Goal: Task Accomplishment & Management: Manage account settings

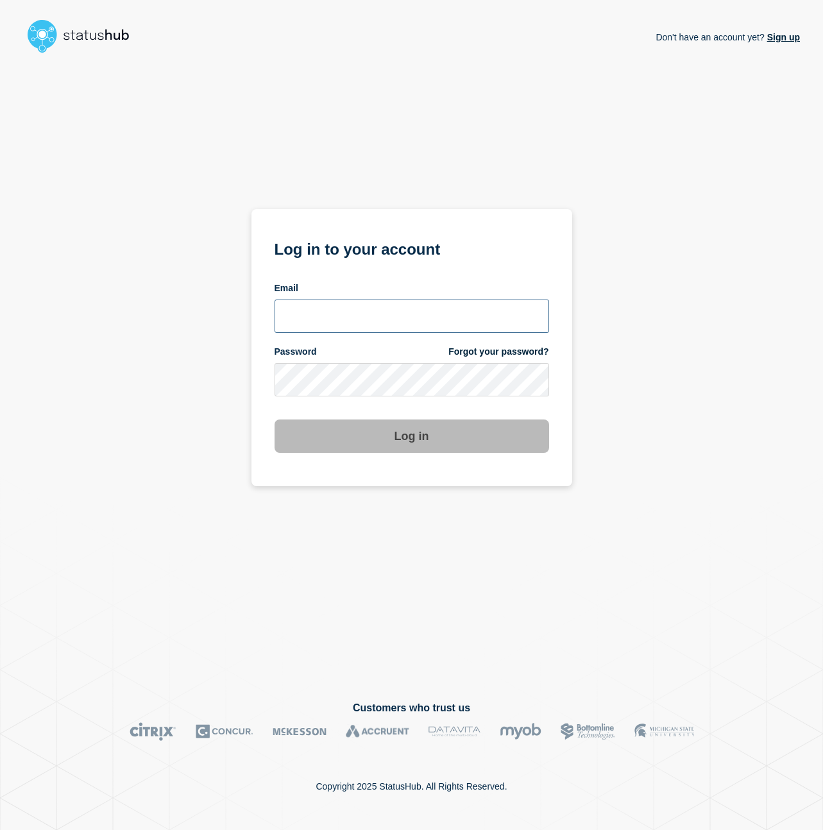
click at [428, 315] on input "email input" at bounding box center [412, 316] width 275 height 33
type input "nicholas.reh@bazaarvoice.com"
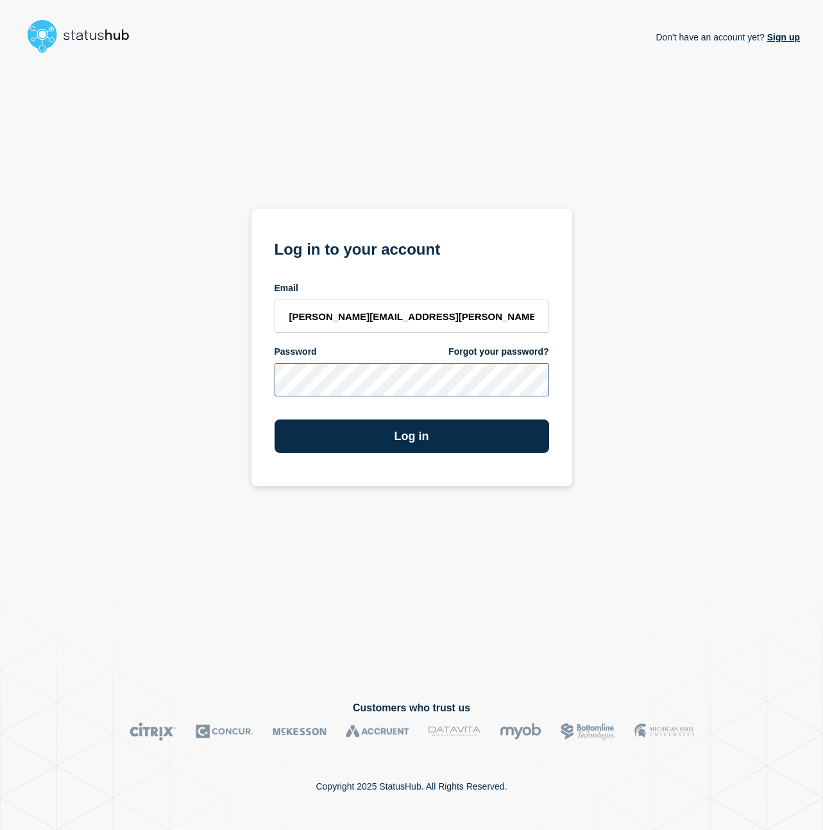
click at [275, 420] on button "Log in" at bounding box center [412, 436] width 275 height 33
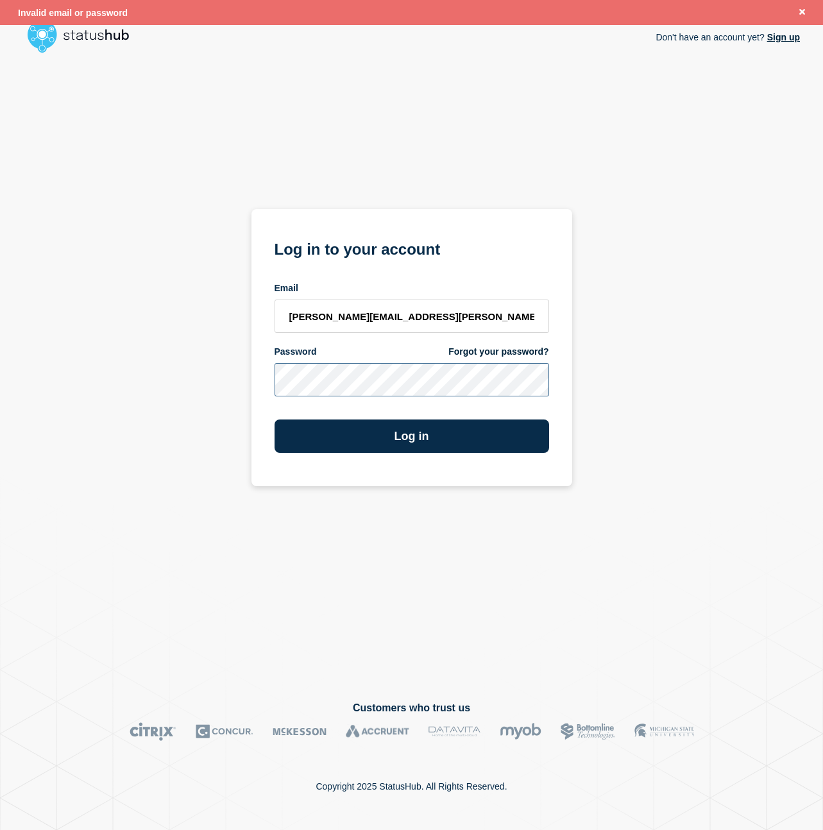
click at [275, 420] on button "Log in" at bounding box center [412, 436] width 275 height 33
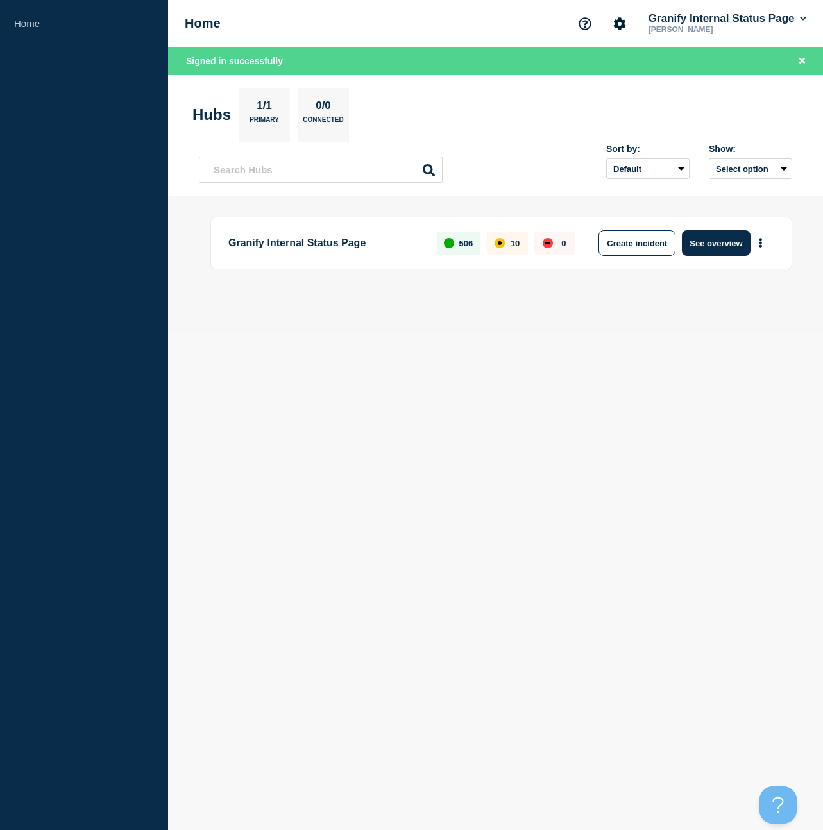
click at [631, 257] on div "Granify Internal Status Page 506 10 0 Create incident See overview" at bounding box center [501, 243] width 582 height 53
click at [629, 250] on button "Create incident" at bounding box center [637, 243] width 77 height 26
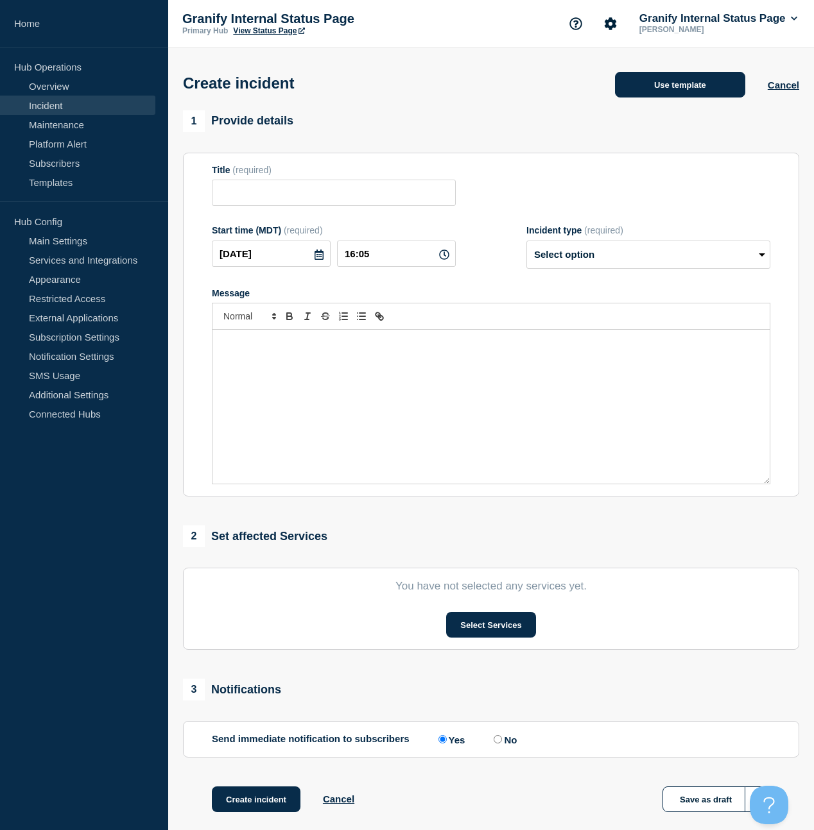
click at [638, 98] on button "Use template" at bounding box center [680, 85] width 130 height 26
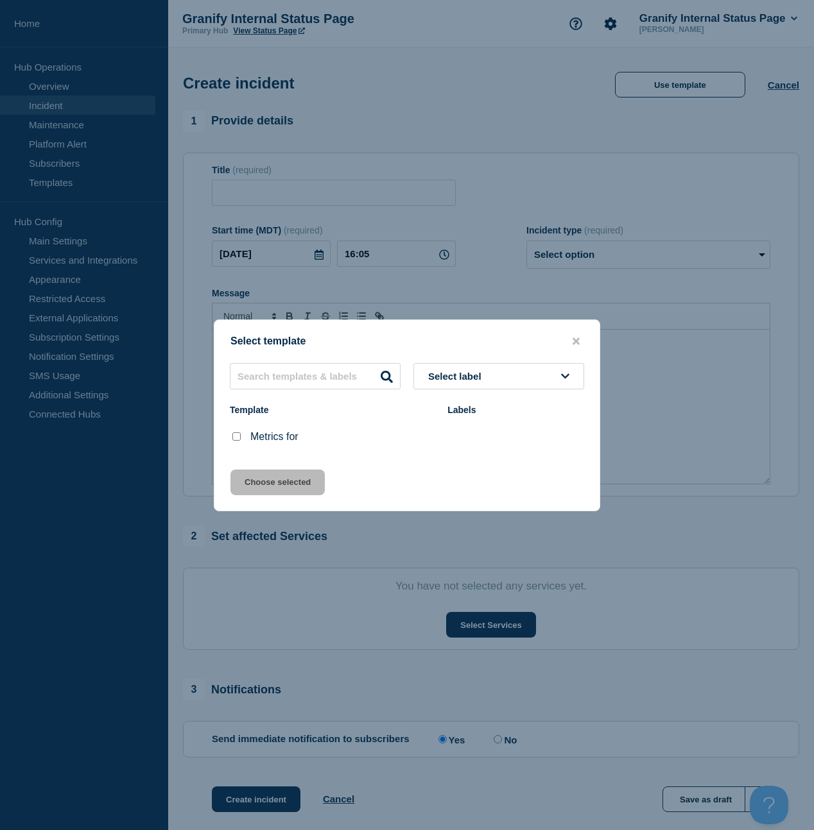
click at [235, 438] on input "Metrics for checkbox" at bounding box center [236, 436] width 8 height 8
checkbox input "true"
click at [252, 477] on button "Choose selected" at bounding box center [277, 483] width 94 height 26
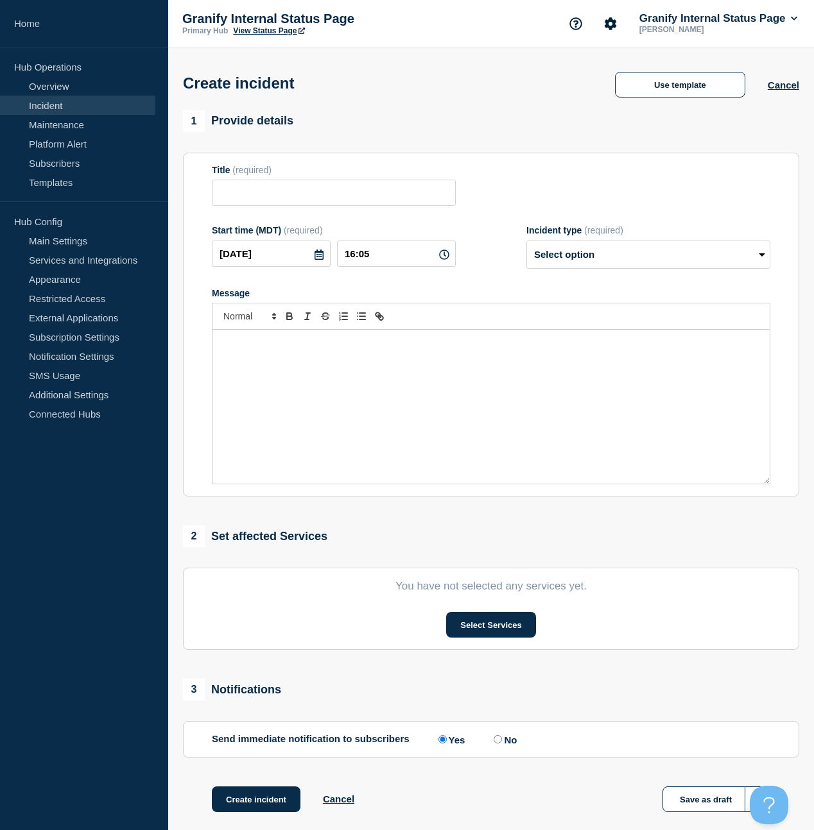
type input "Metrics for"
select select "monitoring"
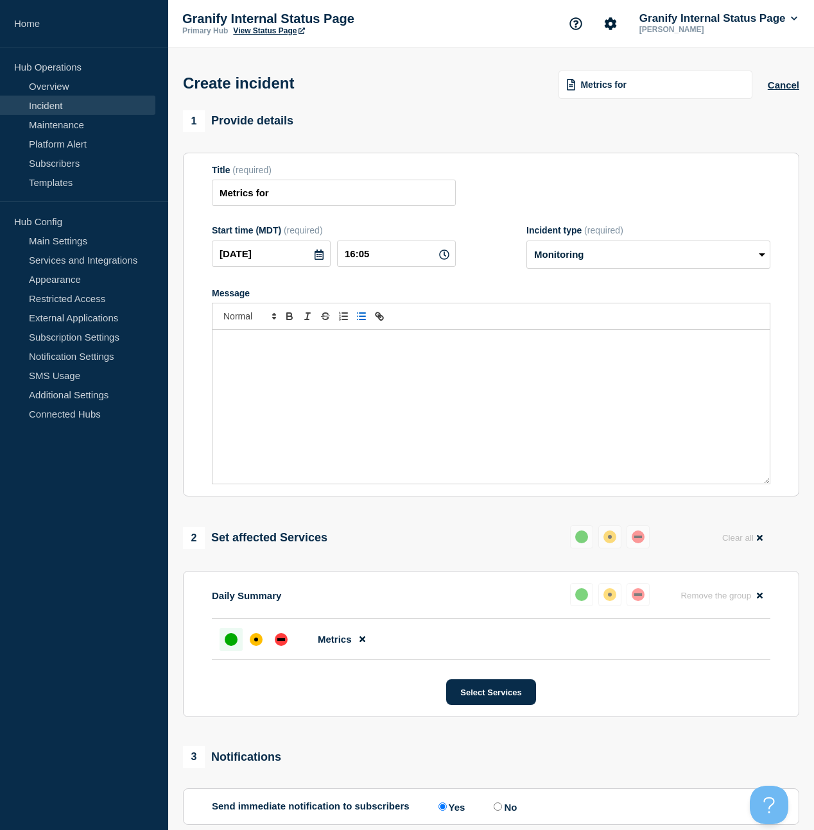
click at [363, 322] on icon "Toggle bulleted list" at bounding box center [361, 317] width 12 height 12
click at [653, 349] on li "[PERSON_NAME] has changed something on their side that has essentially turned o…" at bounding box center [498, 344] width 526 height 12
paste input "ttps://[DOMAIN_NAME][URL]"
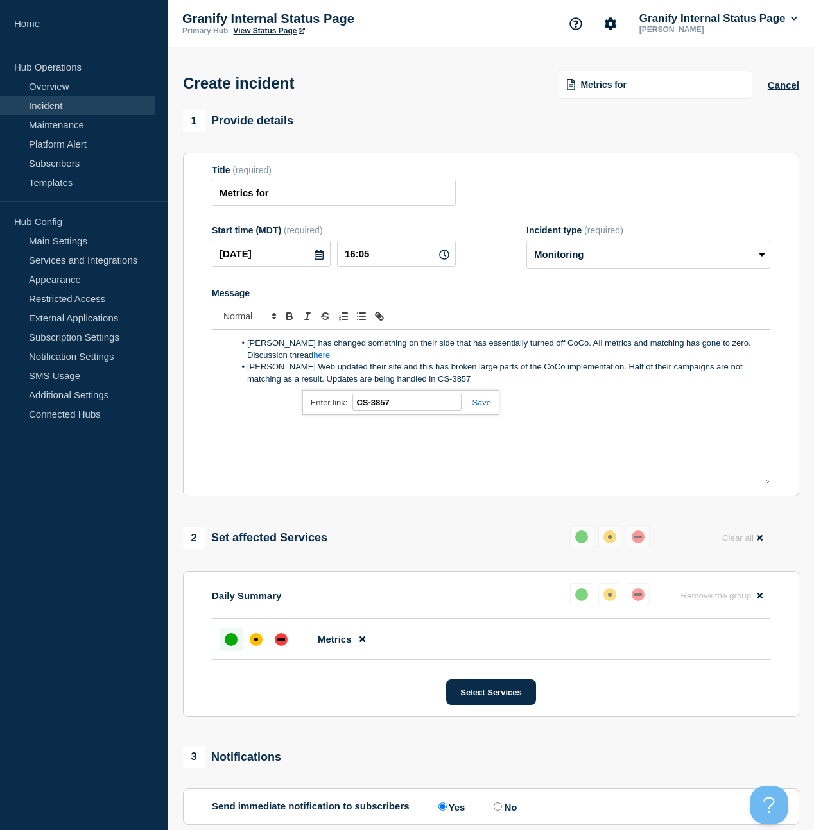
paste input "[URL][DOMAIN_NAME]"
click at [528, 385] on li "[PERSON_NAME] Web updated their site and this has broken large parts of the CoC…" at bounding box center [498, 373] width 526 height 24
click at [529, 385] on li "[PERSON_NAME] Web updated their site and this has broken large parts of the CoC…" at bounding box center [498, 373] width 526 height 24
paste input "ttps://[DOMAIN_NAME][URL]"
drag, startPoint x: 275, startPoint y: 405, endPoint x: 244, endPoint y: 407, distance: 31.5
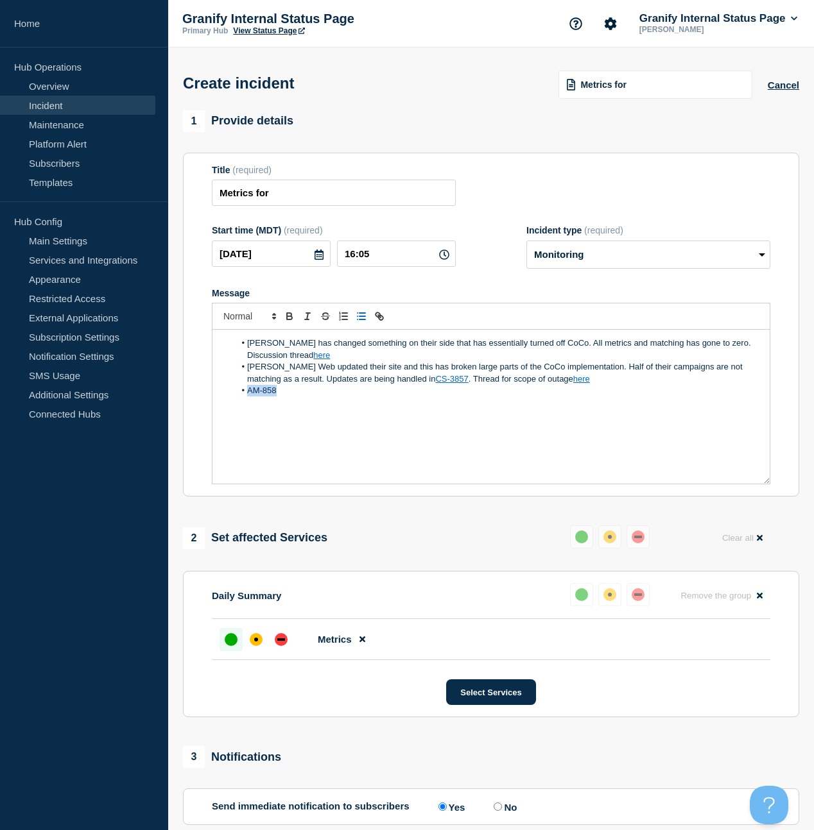
click at [244, 397] on li "AM-858" at bounding box center [498, 391] width 526 height 12
paste input "[URL][DOMAIN_NAME]"
type input "[URL][DOMAIN_NAME]"
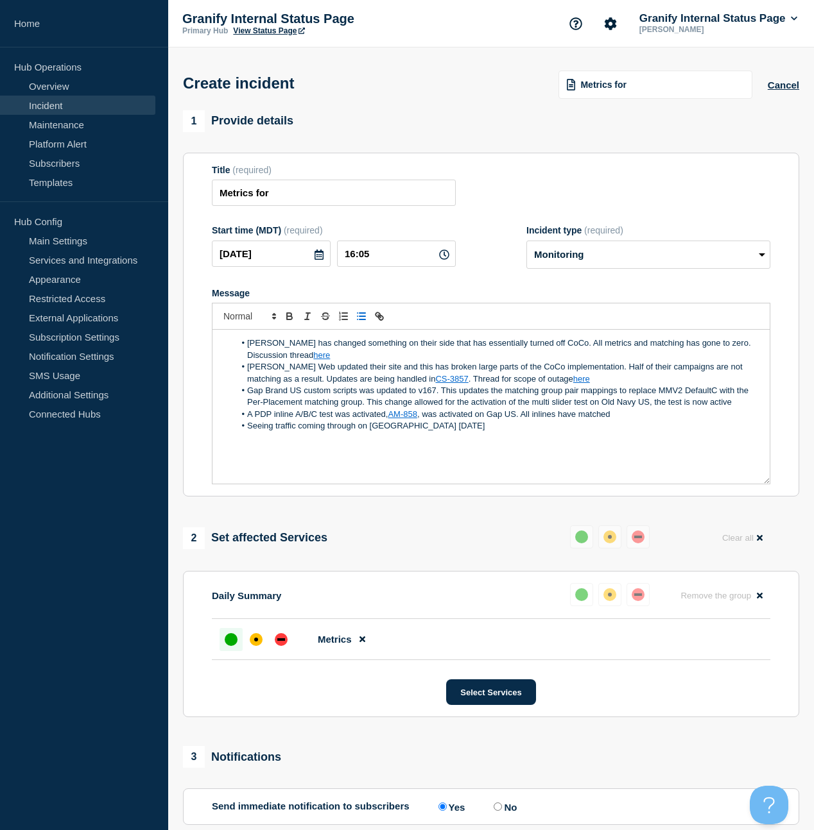
click at [746, 355] on li "[PERSON_NAME] has changed something on their side that has essentially turned o…" at bounding box center [498, 350] width 526 height 24
click at [359, 403] on li "Gap Brand US custom scripts was updated to v167. This updates the matching grou…" at bounding box center [498, 397] width 526 height 24
drag, startPoint x: 669, startPoint y: 416, endPoint x: 676, endPoint y: 447, distance: 31.6
click at [669, 409] on li "Gap Brand US custom script was updated to v167. This updates the matching group…" at bounding box center [498, 397] width 526 height 24
click at [531, 444] on li "Seeing traffic coming through on [GEOGRAPHIC_DATA] [DATE]" at bounding box center [498, 438] width 526 height 12
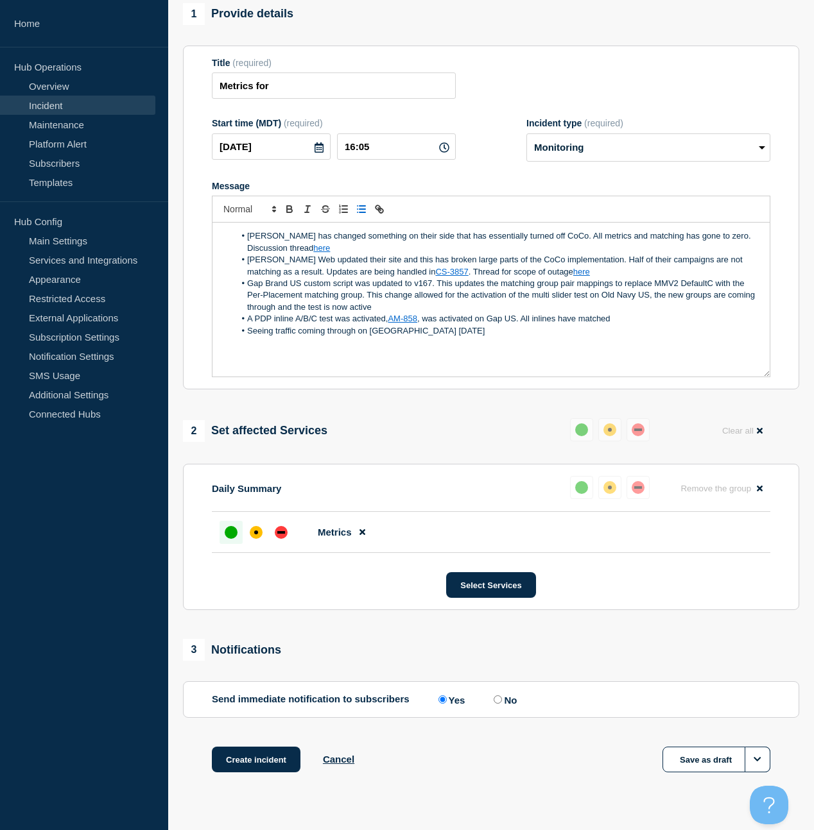
scroll to position [153, 0]
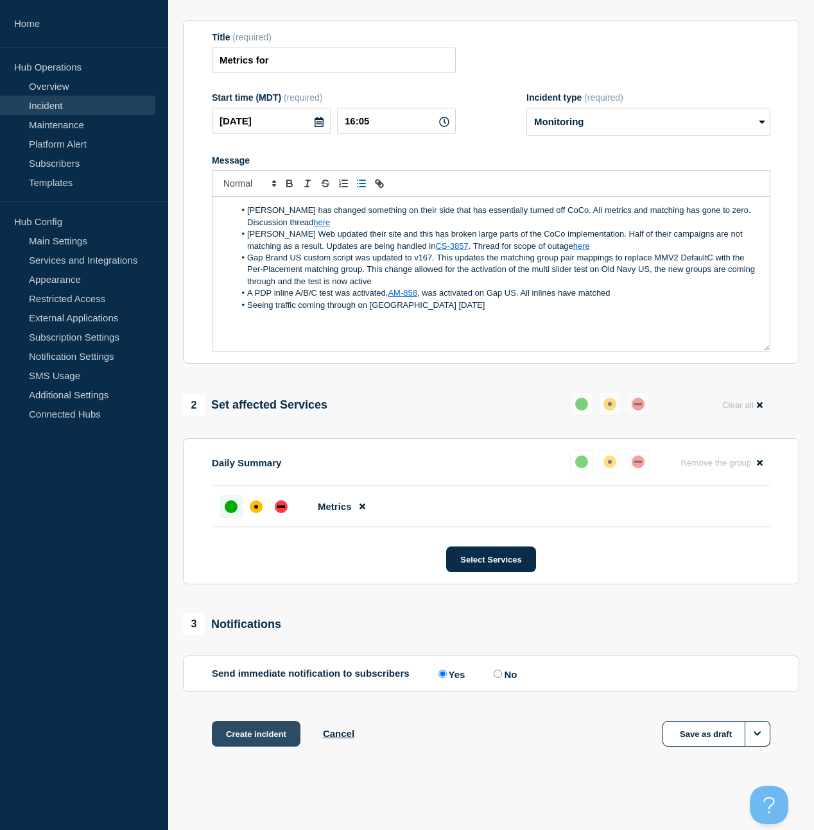
click at [270, 733] on button "Create incident" at bounding box center [256, 734] width 89 height 26
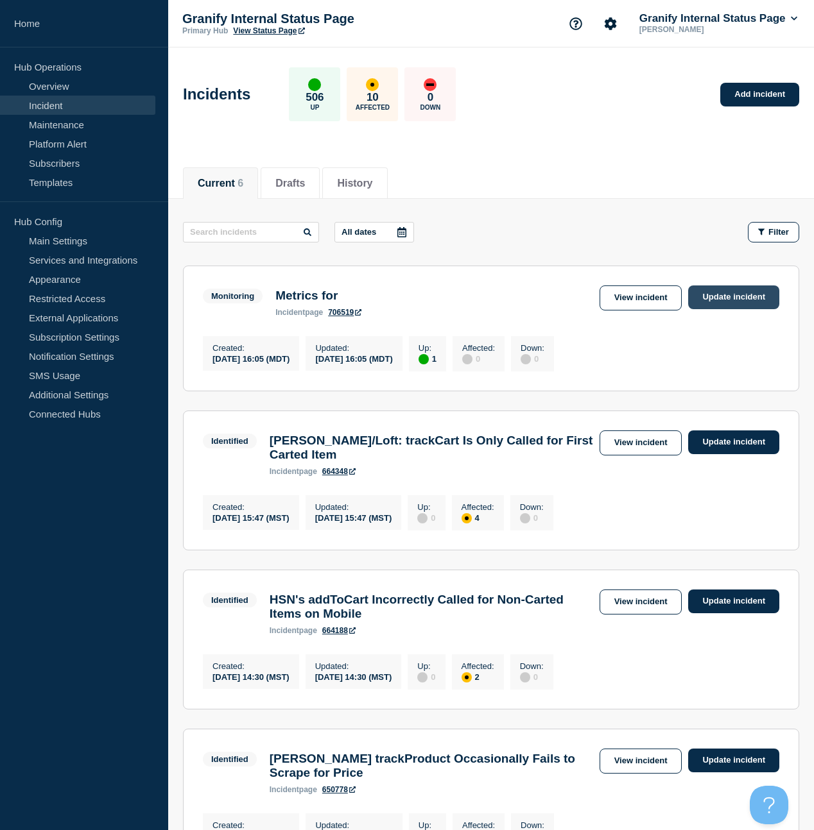
click at [731, 305] on link "Update incident" at bounding box center [733, 298] width 91 height 24
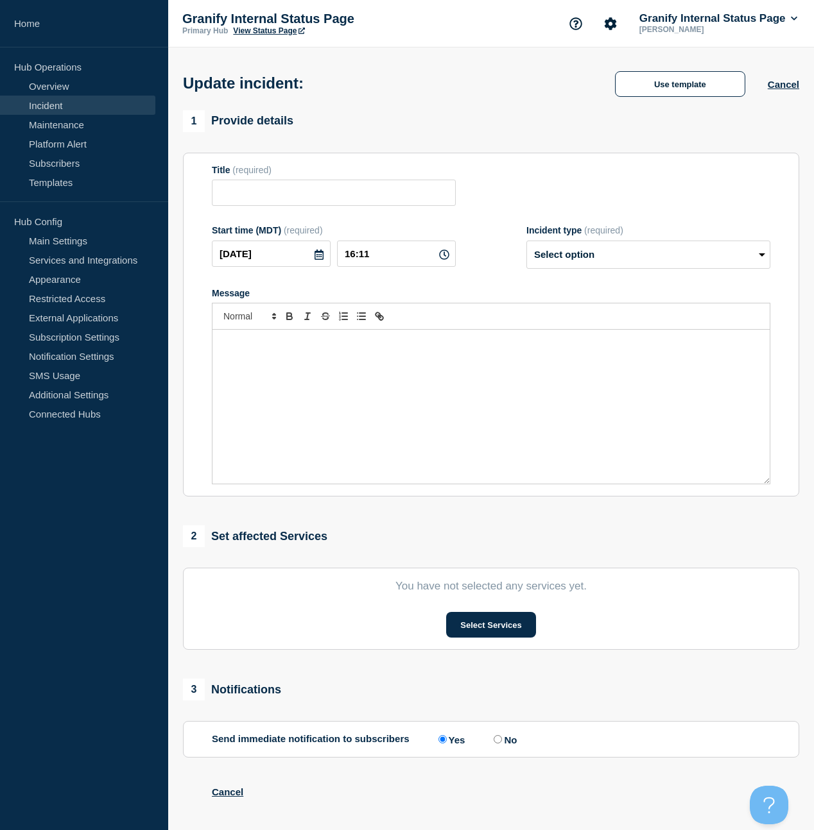
type input "Metrics for"
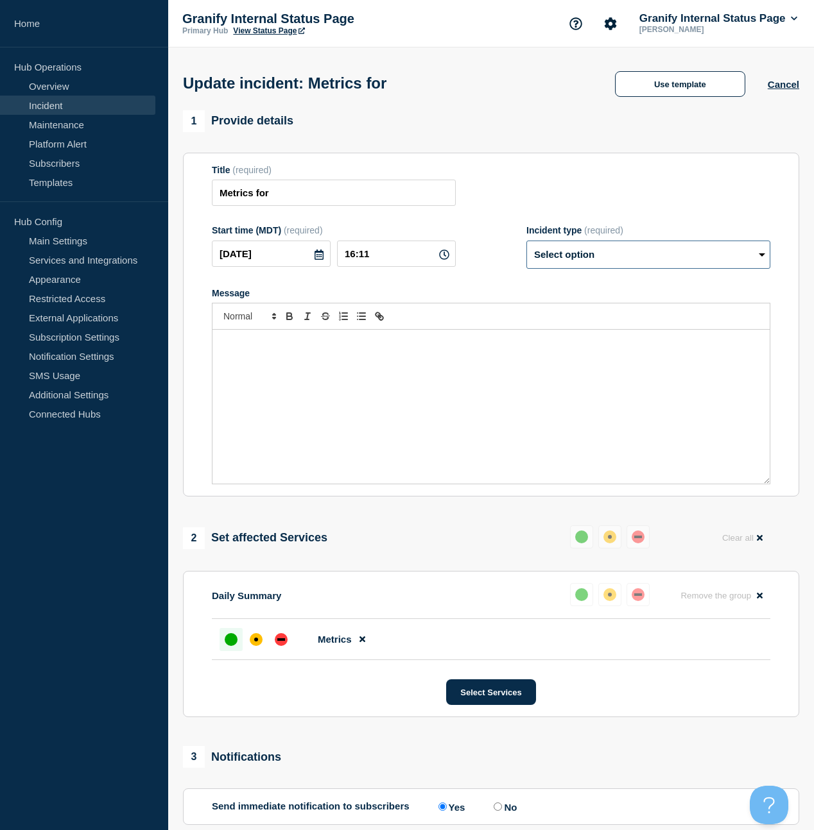
click at [586, 269] on select "Select option Investigating Identified Monitoring Resolved" at bounding box center [648, 255] width 244 height 28
select select "resolved"
click at [526, 250] on select "Select option Investigating Identified Monitoring Resolved" at bounding box center [648, 255] width 244 height 28
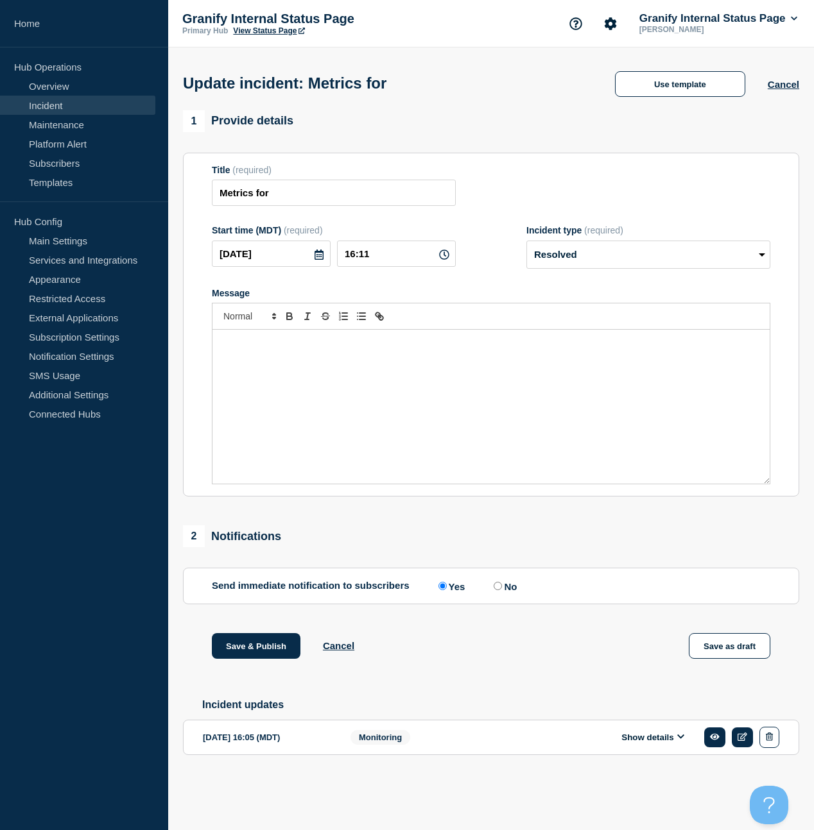
click at [493, 592] on label "No" at bounding box center [503, 586] width 26 height 12
click at [493, 590] on input "No" at bounding box center [497, 586] width 8 height 8
radio input "true"
radio input "false"
click at [231, 659] on button "Save & Publish" at bounding box center [256, 646] width 89 height 26
